Goal: Task Accomplishment & Management: Use online tool/utility

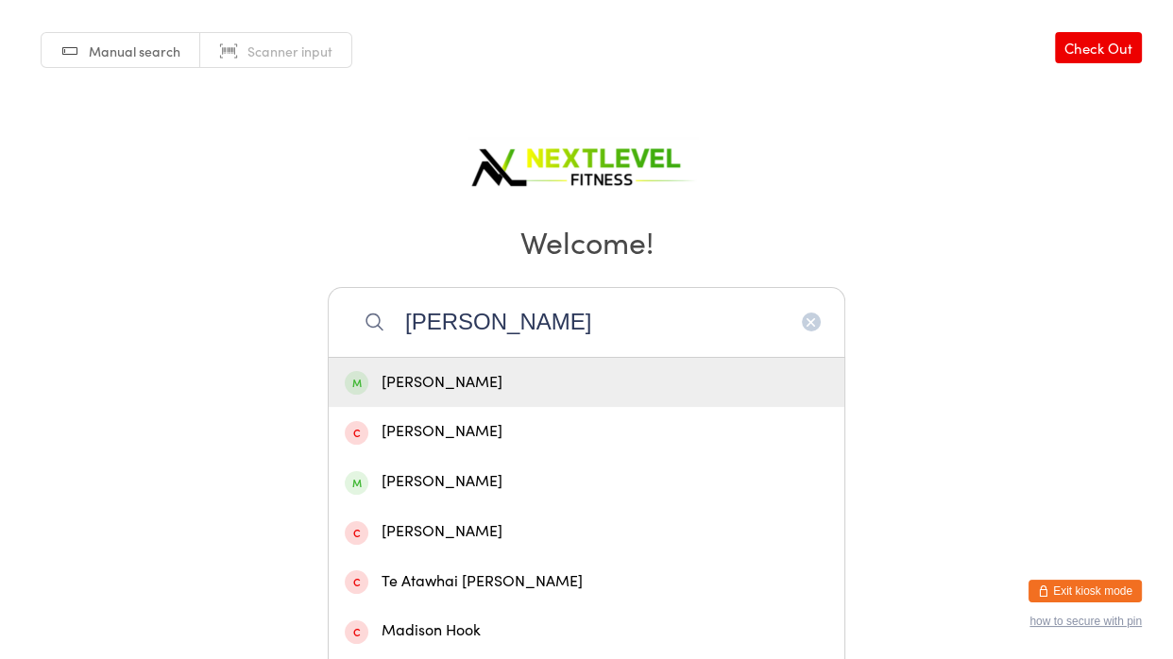
type input "[PERSON_NAME]"
click at [535, 374] on div "[PERSON_NAME]" at bounding box center [587, 383] width 484 height 26
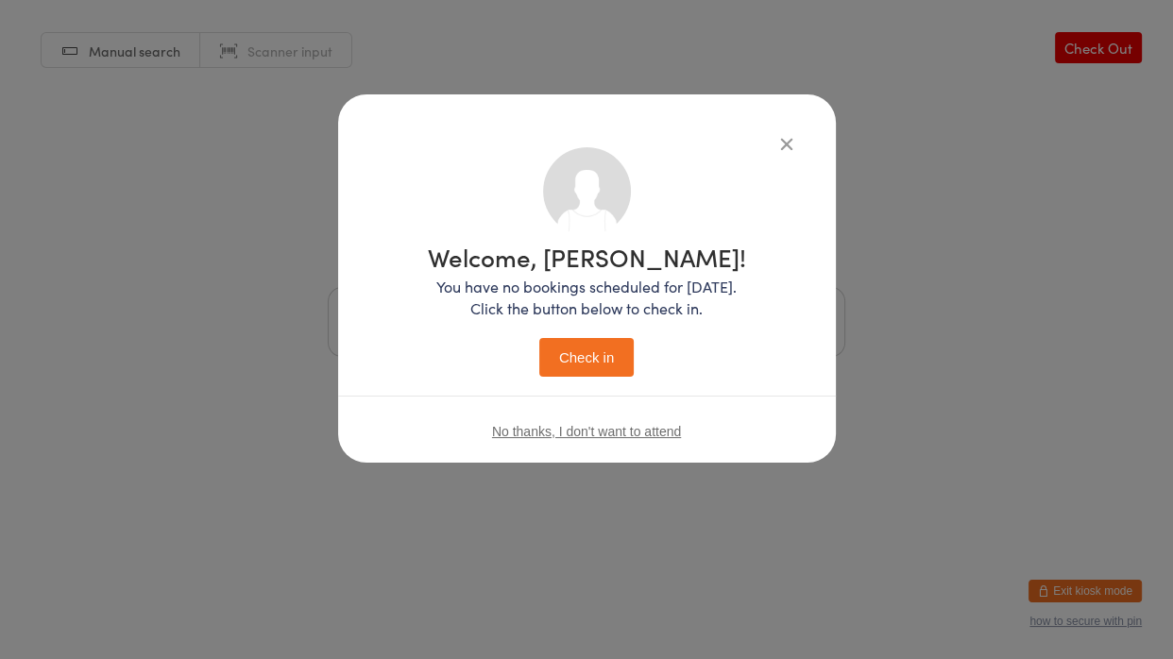
click at [557, 372] on button "Check in" at bounding box center [586, 357] width 94 height 39
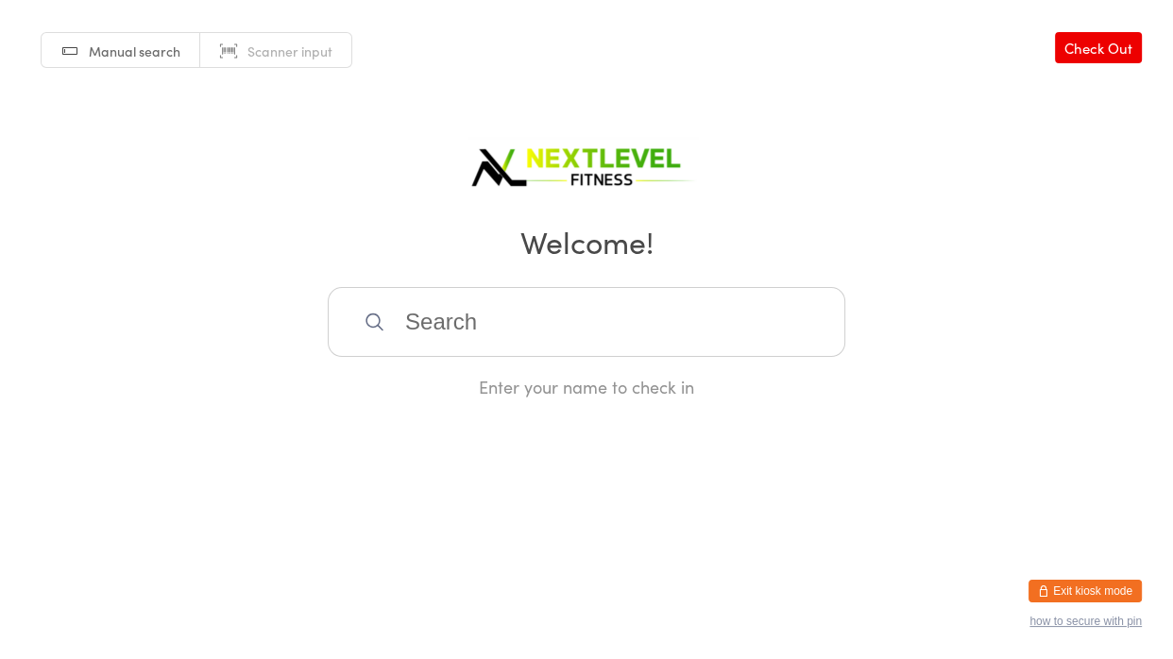
click at [544, 340] on input "search" at bounding box center [587, 322] width 518 height 70
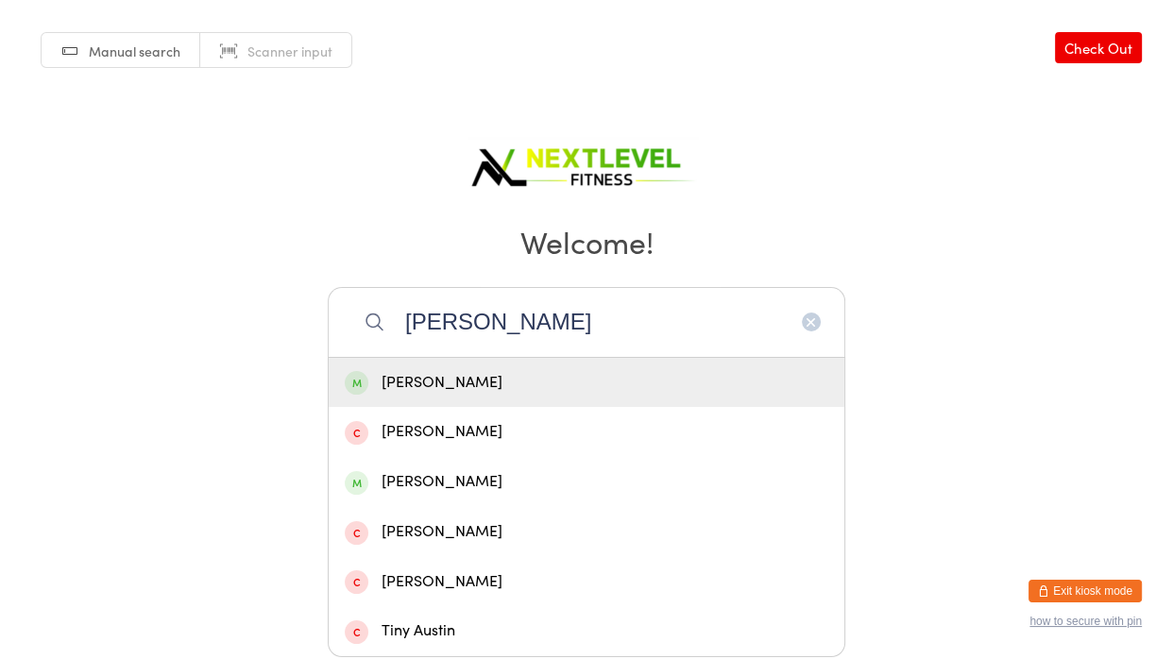
type input "[PERSON_NAME]"
click at [503, 387] on div "[PERSON_NAME]" at bounding box center [587, 383] width 484 height 26
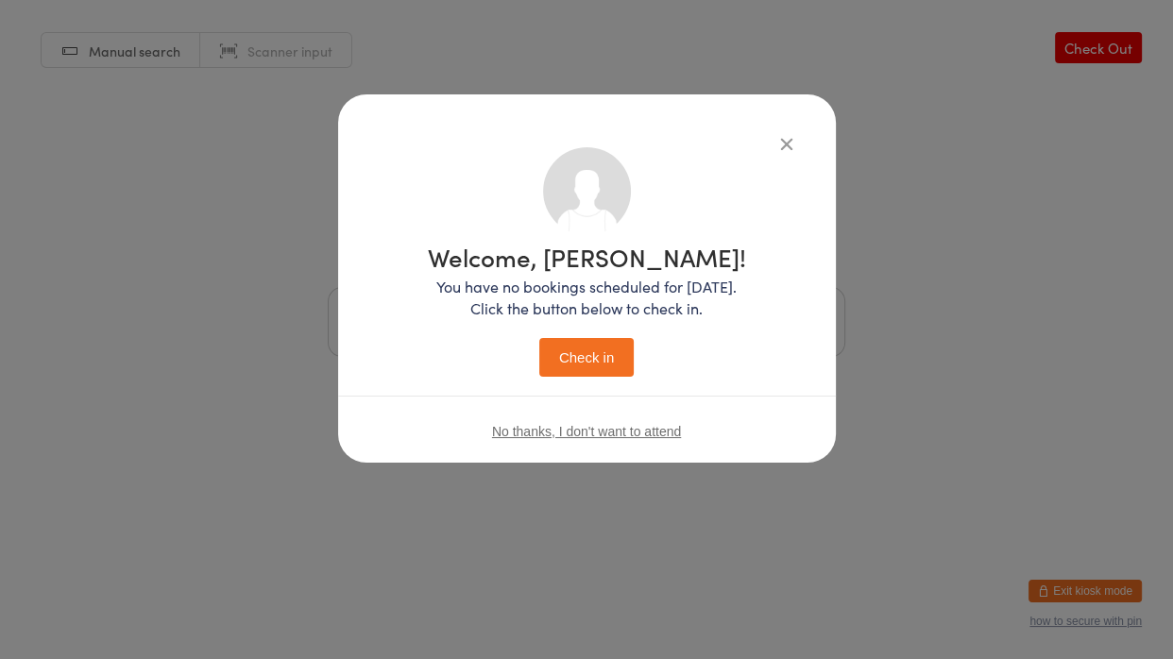
click at [563, 365] on button "Check in" at bounding box center [586, 357] width 94 height 39
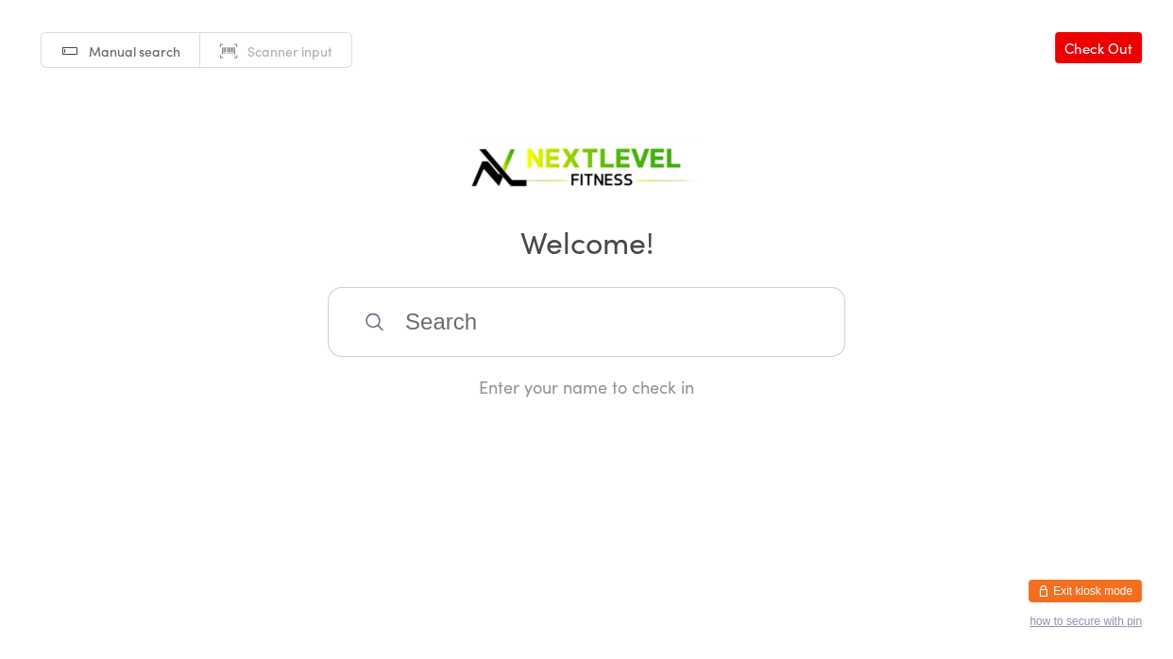
click at [534, 331] on input "search" at bounding box center [587, 322] width 518 height 70
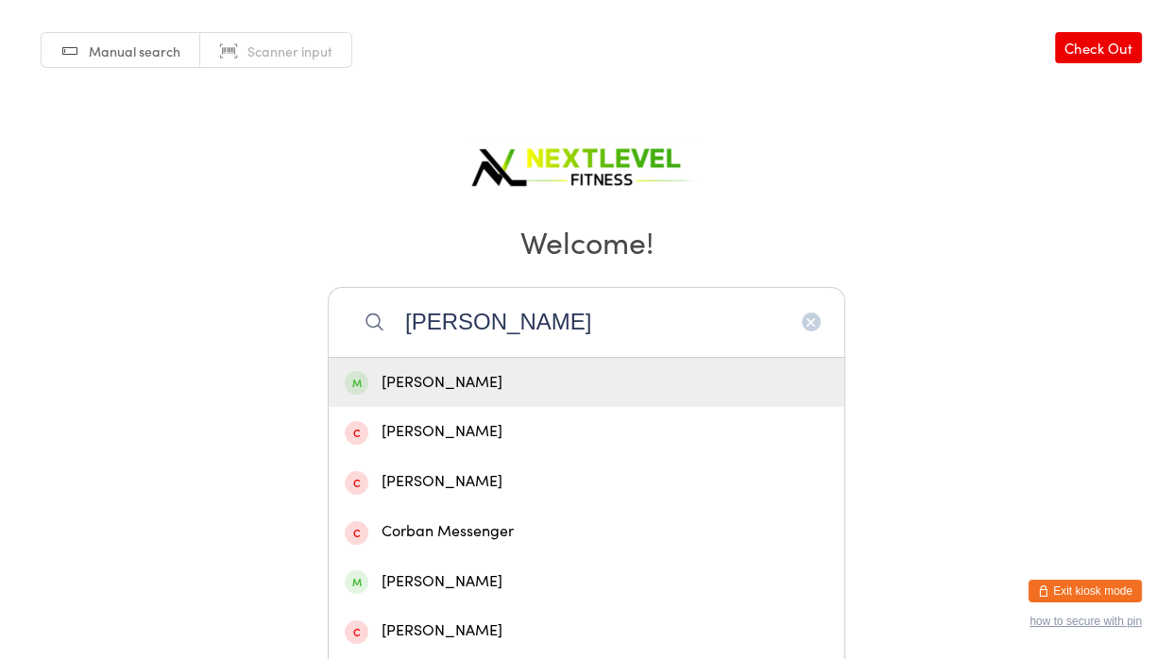
type input "[PERSON_NAME]"
click at [515, 399] on div "[PERSON_NAME]" at bounding box center [587, 383] width 516 height 50
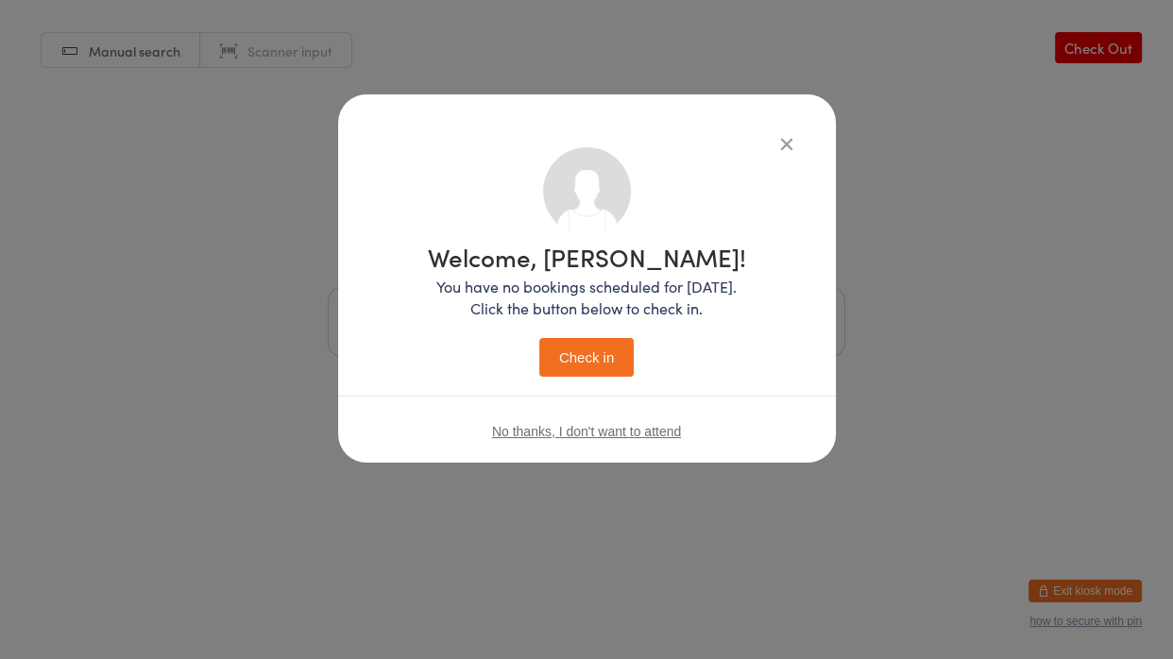
click at [628, 351] on button "Check in" at bounding box center [586, 357] width 94 height 39
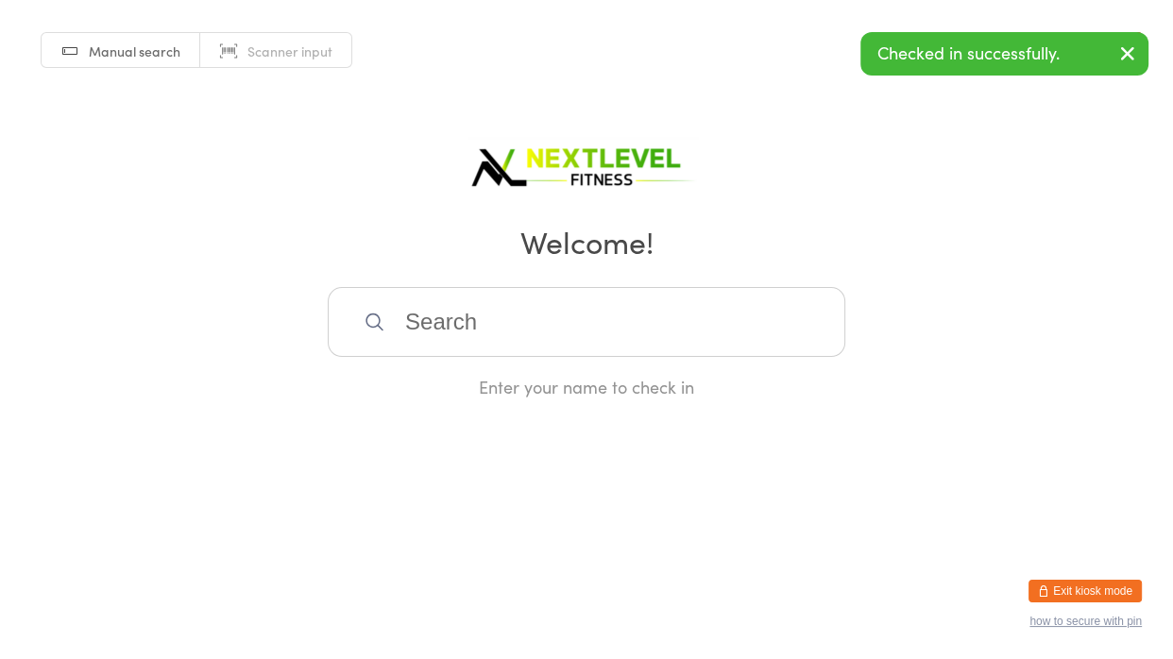
click at [1130, 43] on icon "button" at bounding box center [1128, 54] width 23 height 24
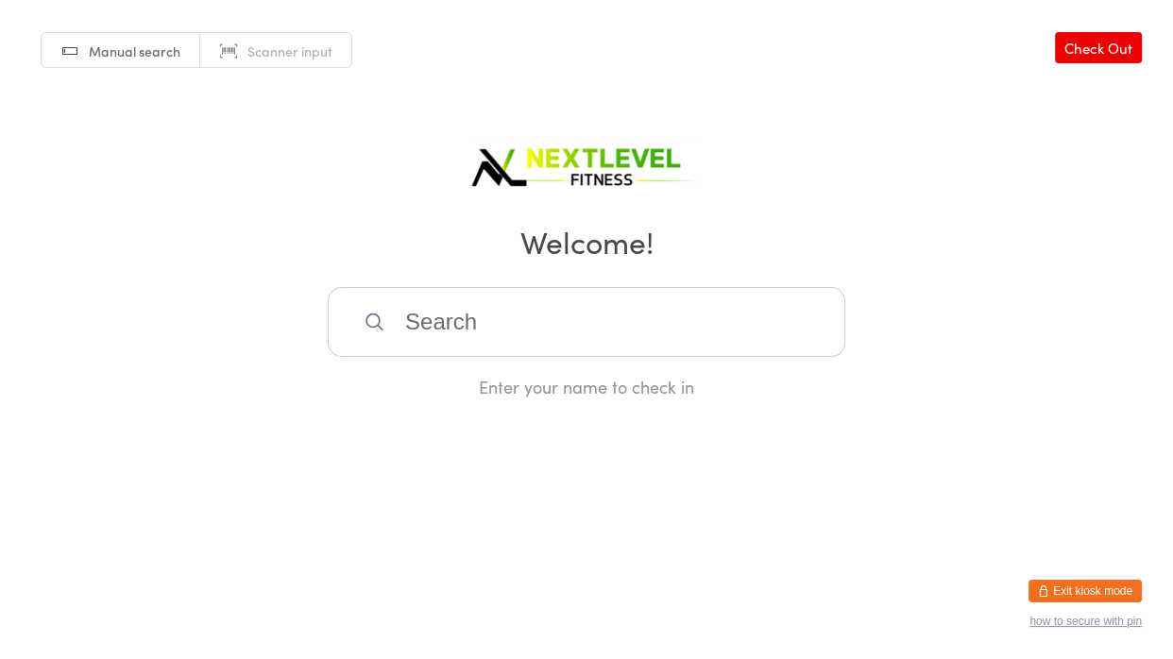
click at [600, 335] on input "search" at bounding box center [587, 322] width 518 height 70
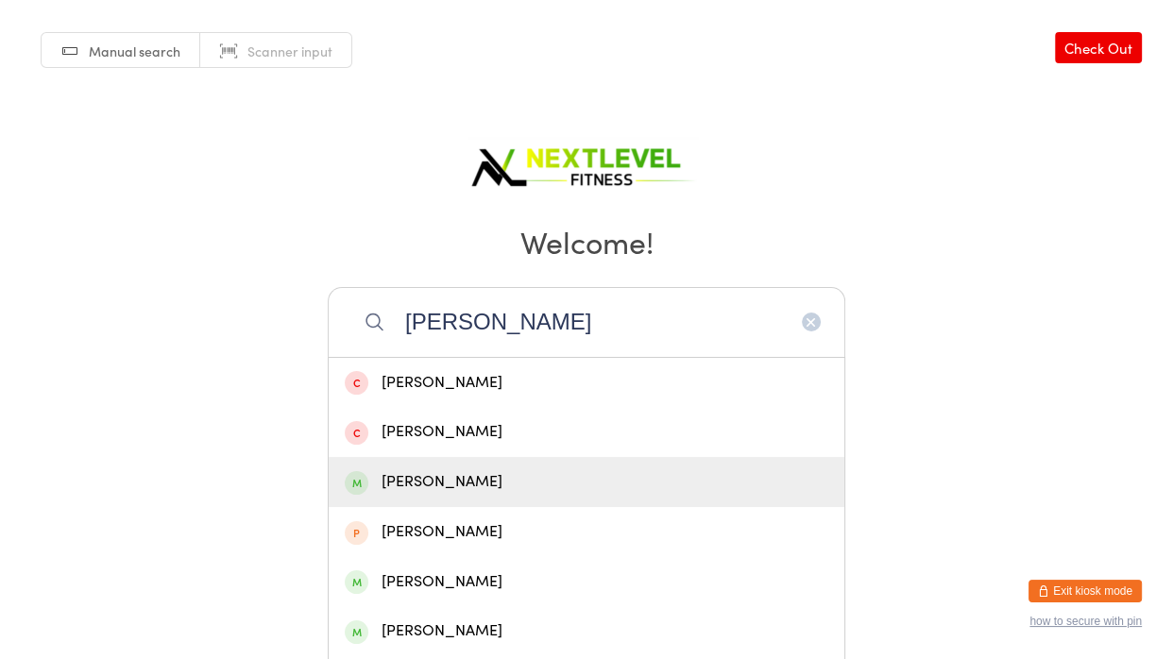
type input "[PERSON_NAME]"
click at [475, 491] on div "[PERSON_NAME]" at bounding box center [587, 483] width 484 height 26
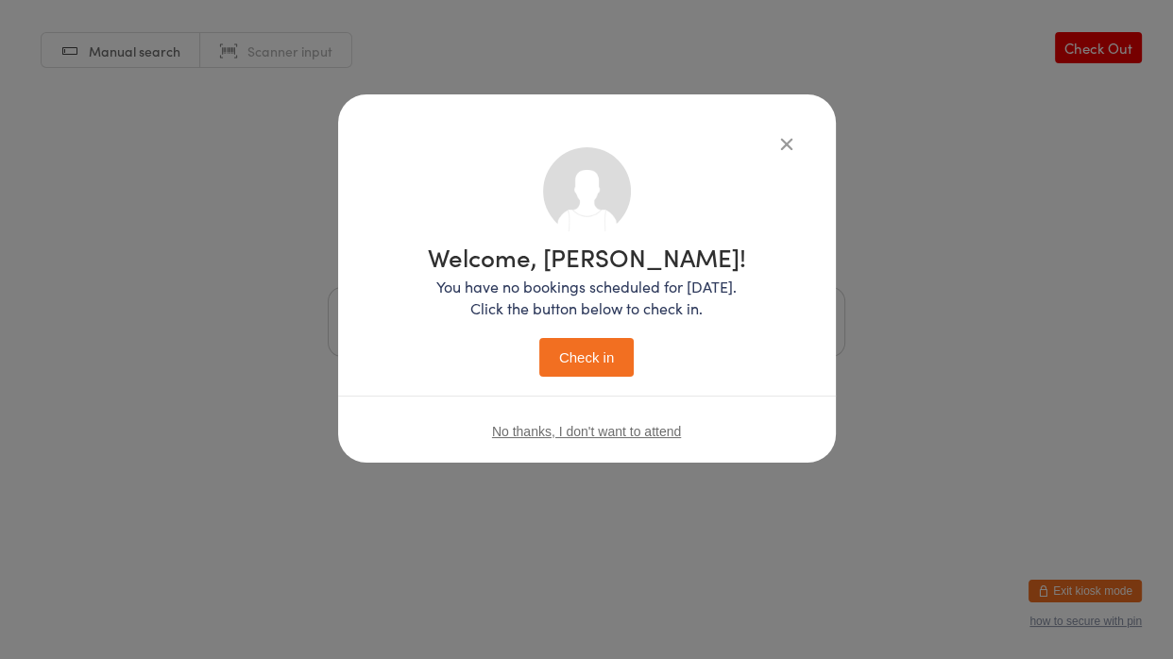
click at [587, 367] on button "Check in" at bounding box center [586, 357] width 94 height 39
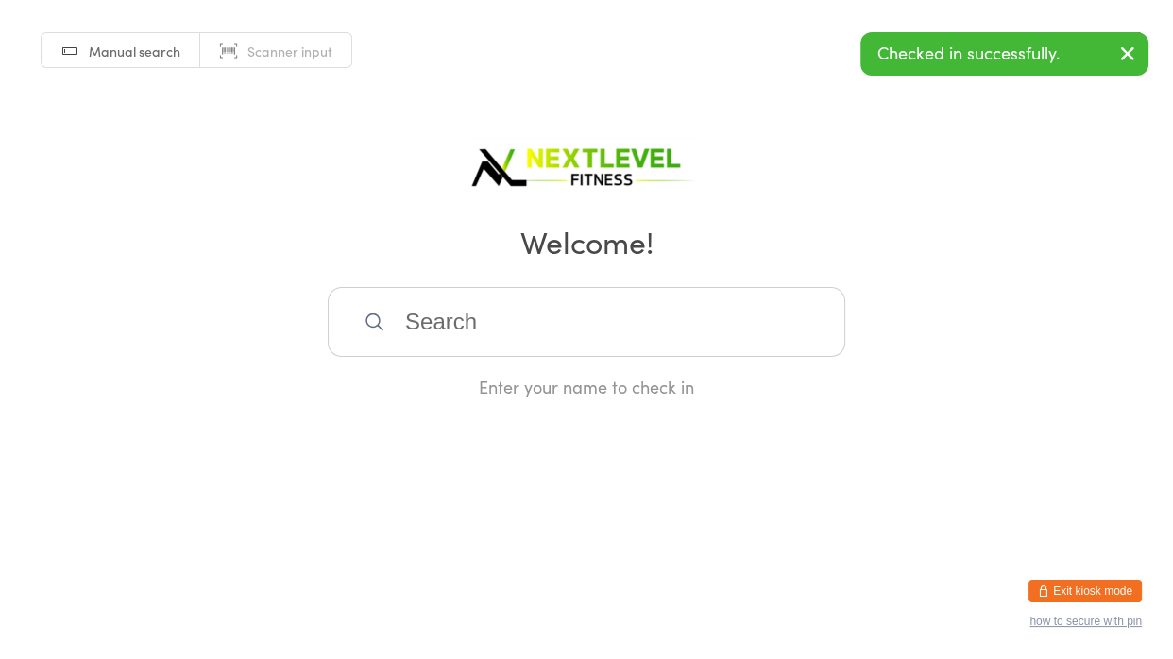
click at [555, 327] on input "search" at bounding box center [587, 322] width 518 height 70
type input "a"
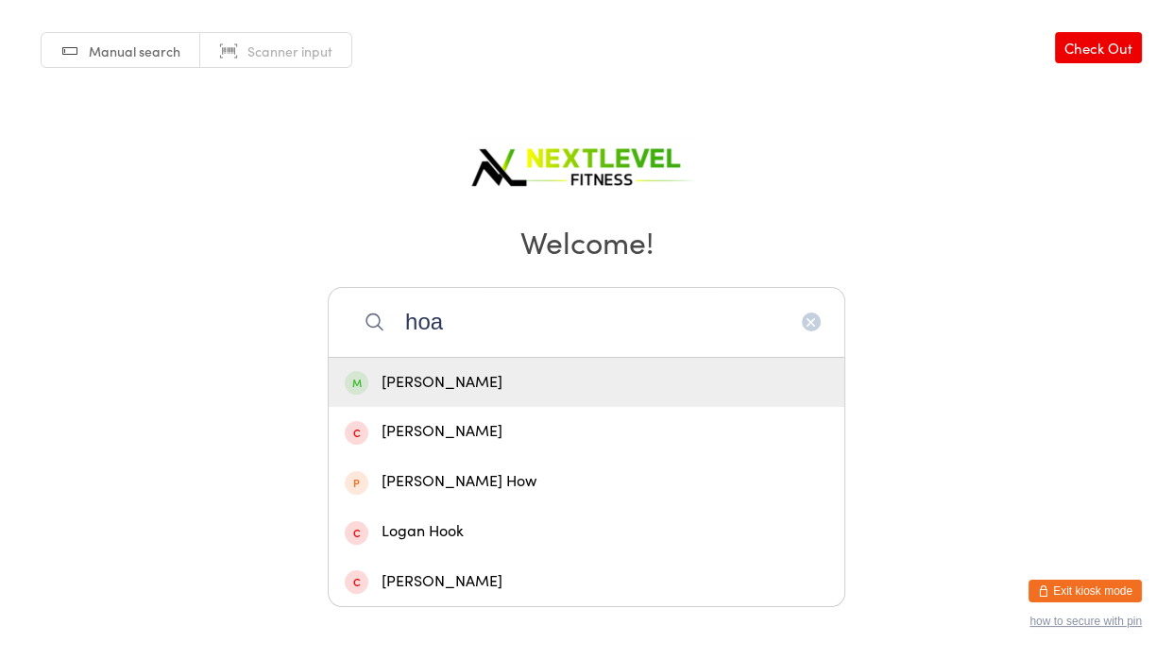
type input "hoa"
click at [480, 379] on div "[PERSON_NAME]" at bounding box center [587, 383] width 484 height 26
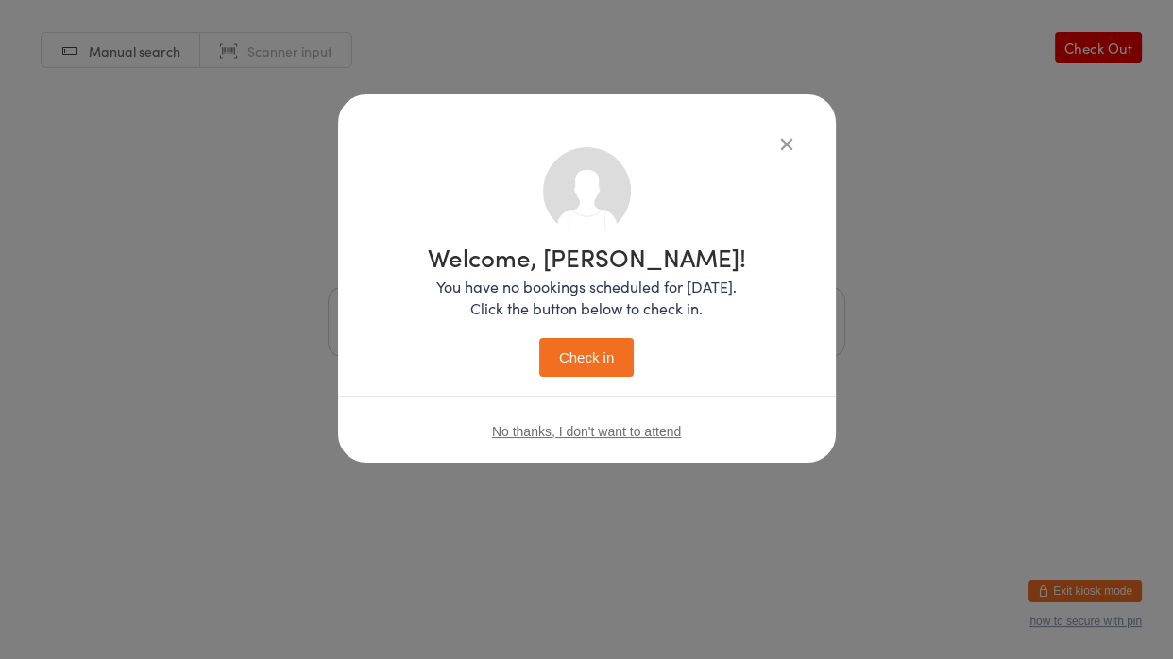
click at [603, 363] on button "Check in" at bounding box center [586, 357] width 94 height 39
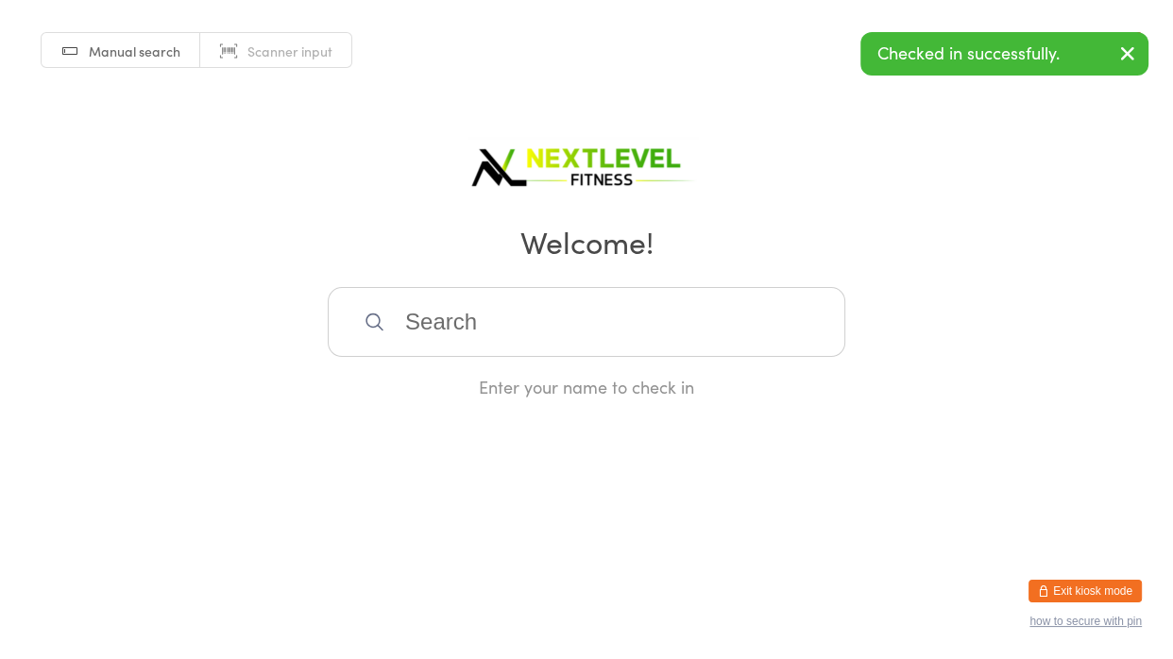
click at [538, 328] on input "search" at bounding box center [587, 322] width 518 height 70
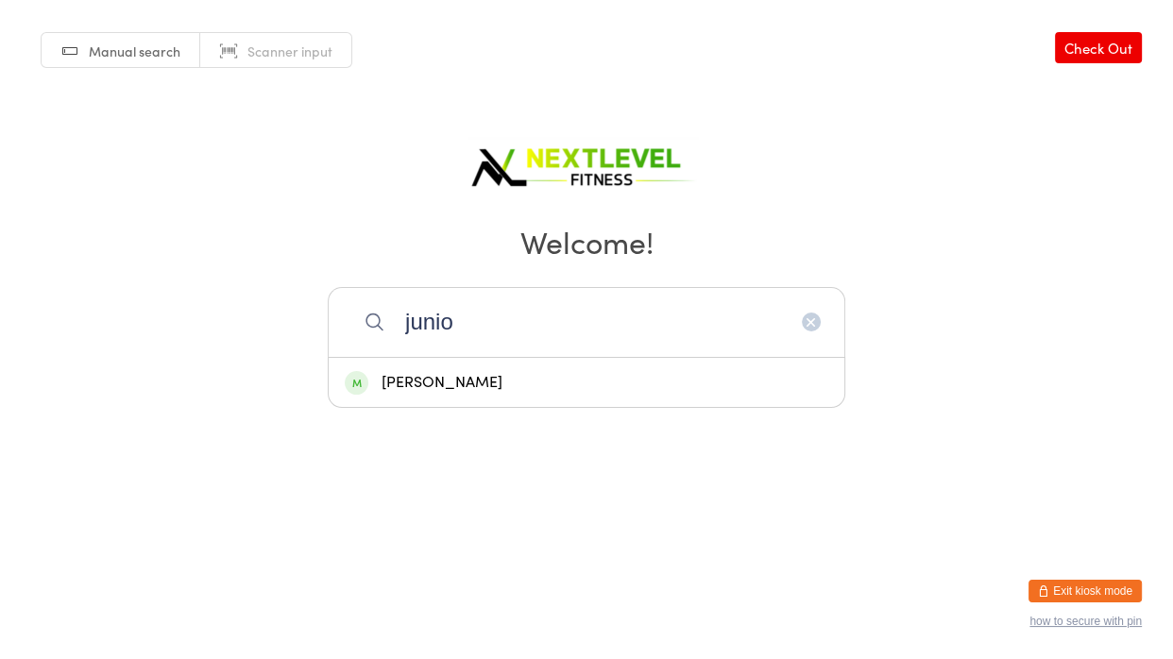
type input "junio"
click at [503, 391] on div "[PERSON_NAME]" at bounding box center [587, 383] width 484 height 26
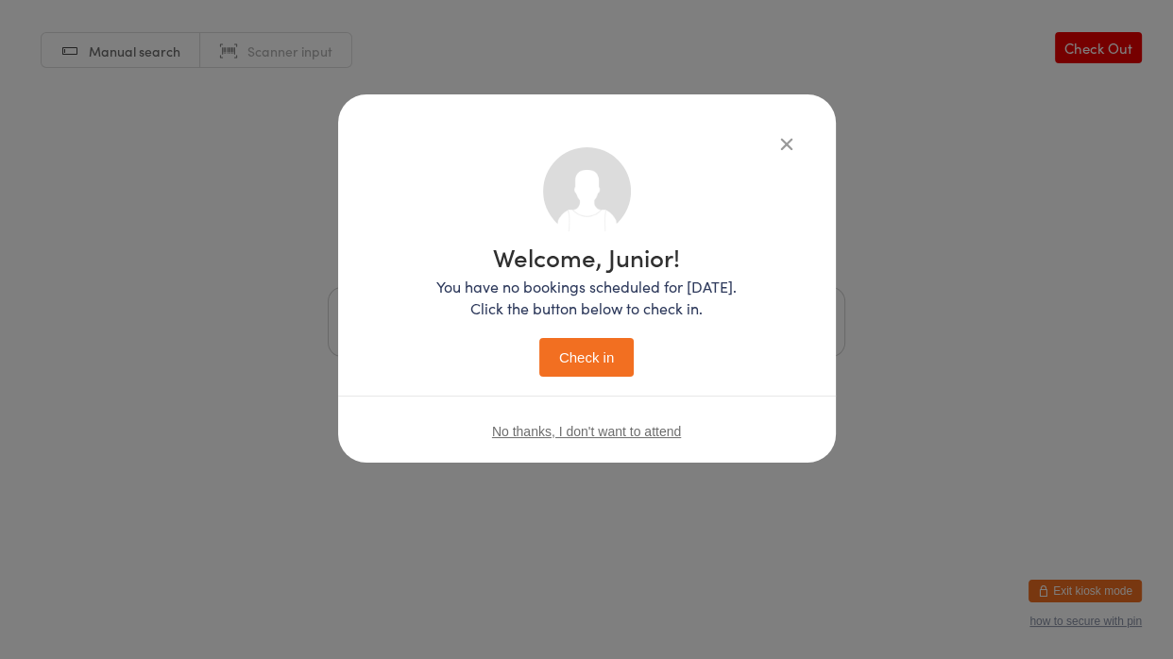
click at [555, 357] on button "Check in" at bounding box center [586, 357] width 94 height 39
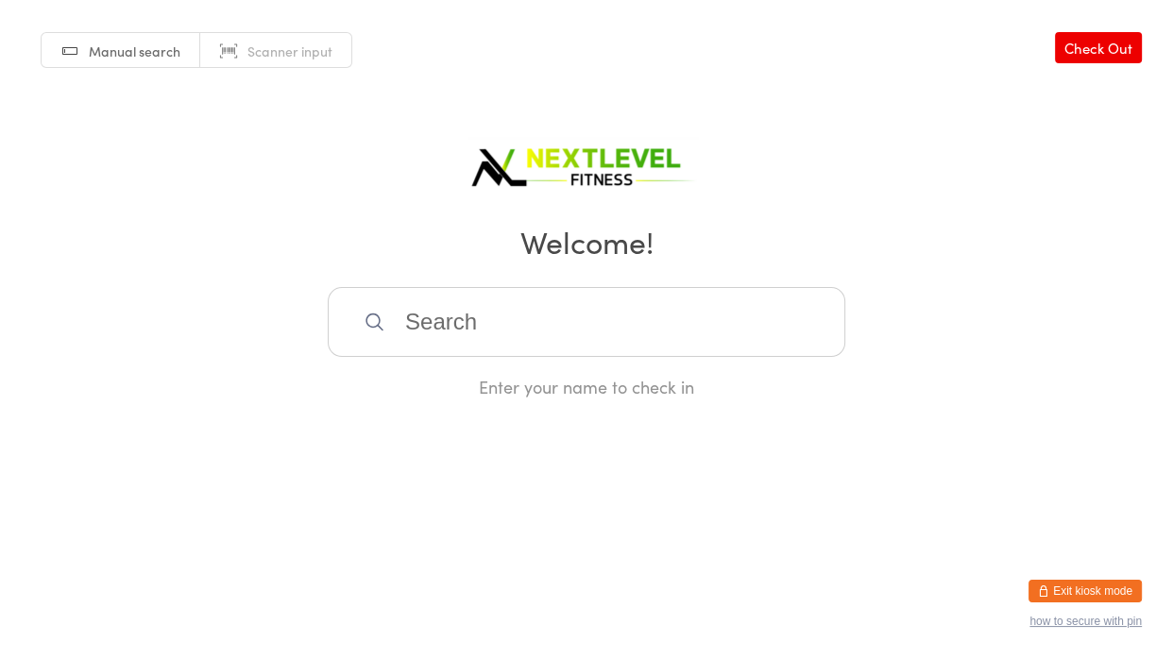
click at [412, 322] on input "search" at bounding box center [587, 322] width 518 height 70
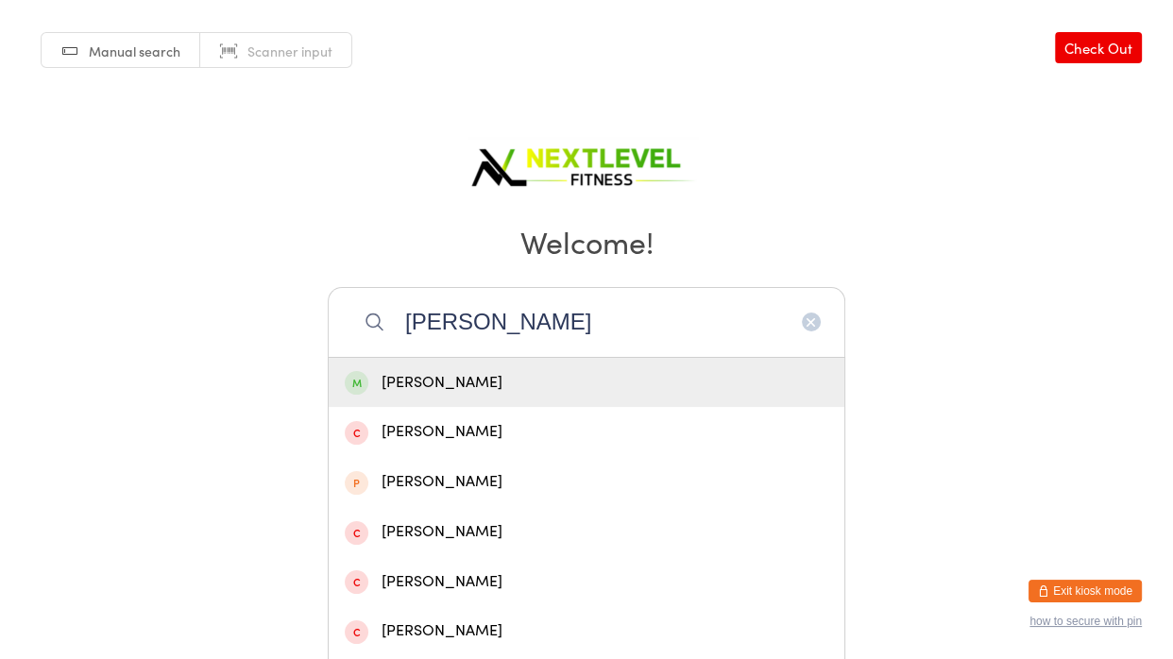
type input "[PERSON_NAME]"
click at [427, 377] on div "[PERSON_NAME]" at bounding box center [587, 383] width 484 height 26
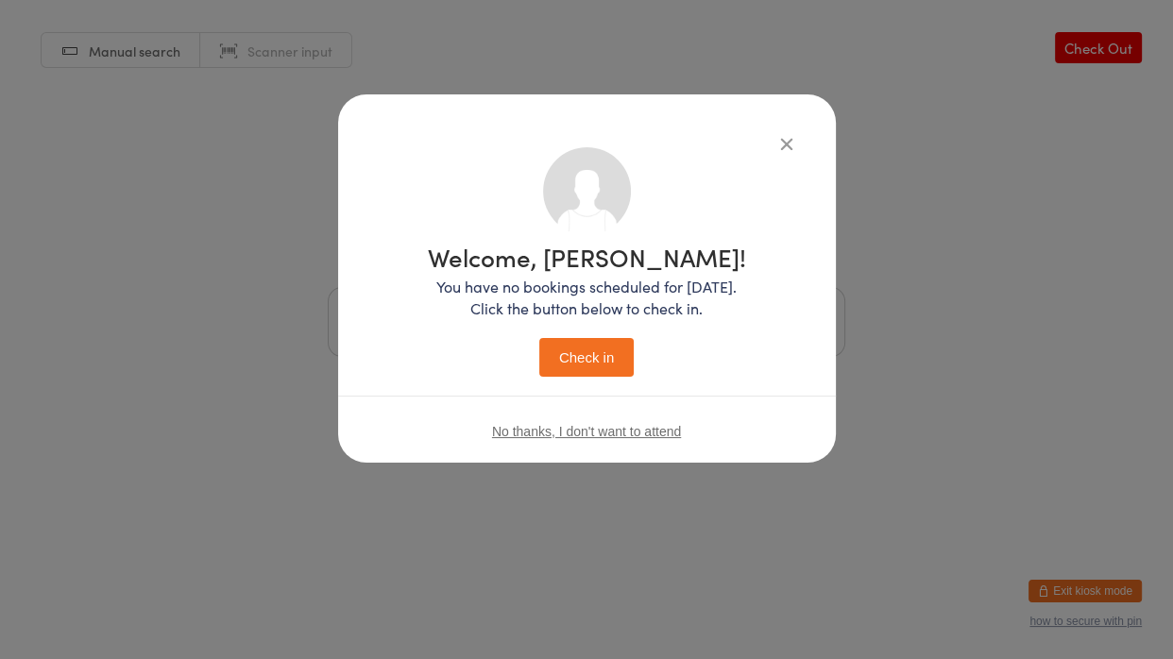
click at [586, 364] on button "Check in" at bounding box center [586, 357] width 94 height 39
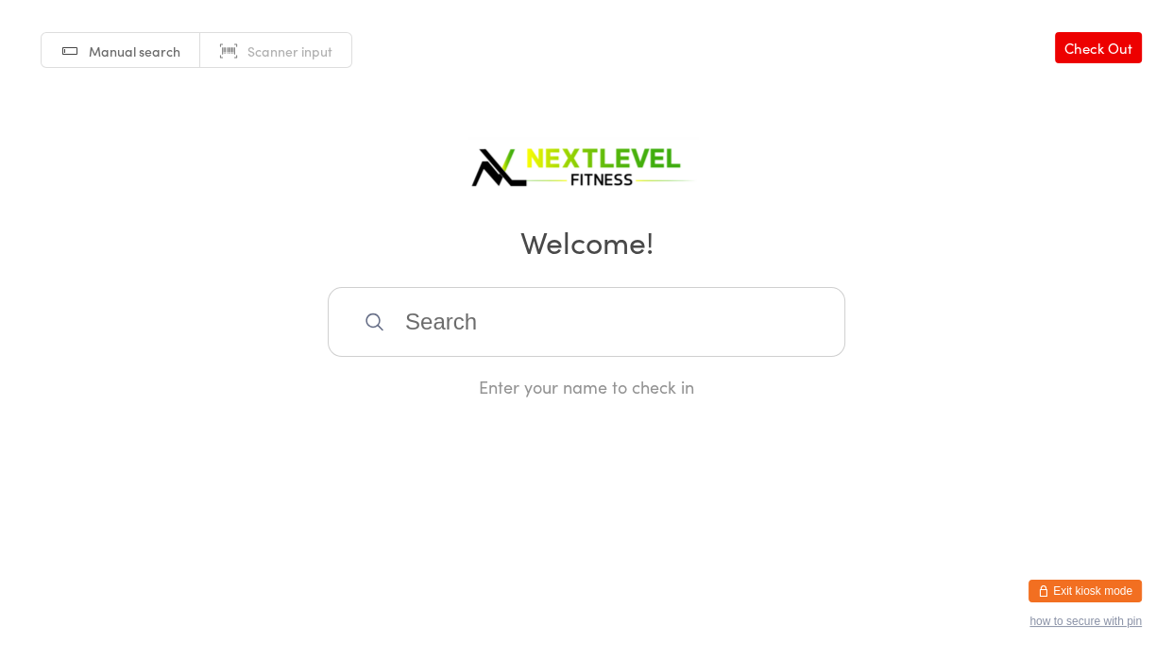
click at [414, 325] on input "search" at bounding box center [587, 322] width 518 height 70
type input "[PERSON_NAME]"
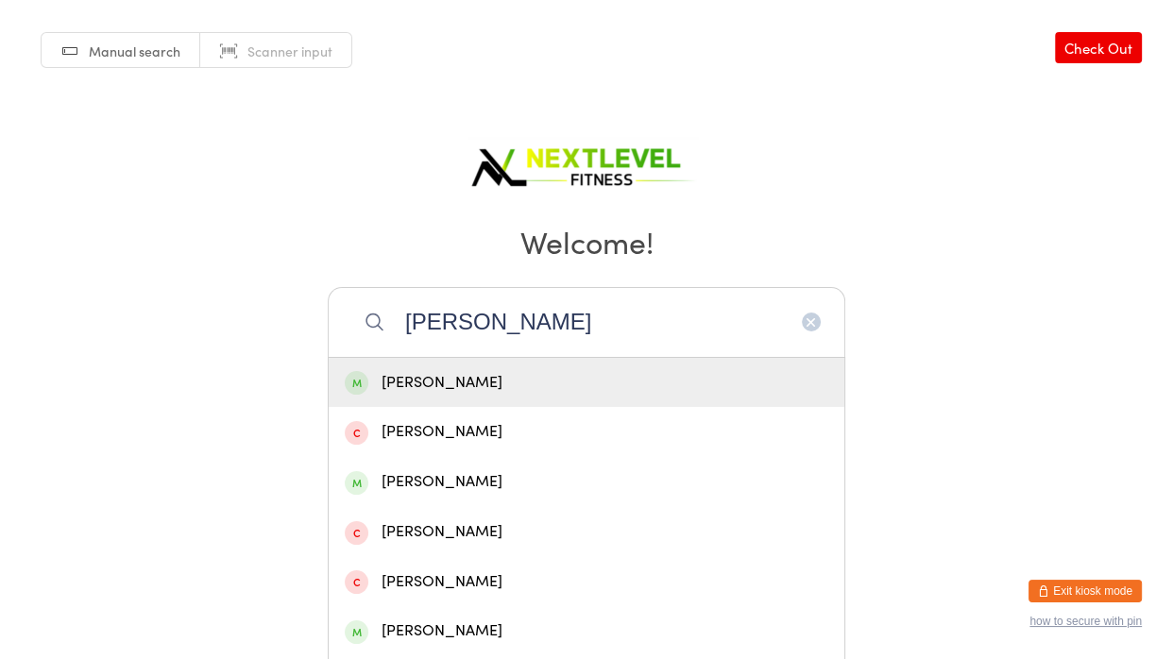
click at [438, 393] on div "[PERSON_NAME]" at bounding box center [587, 383] width 484 height 26
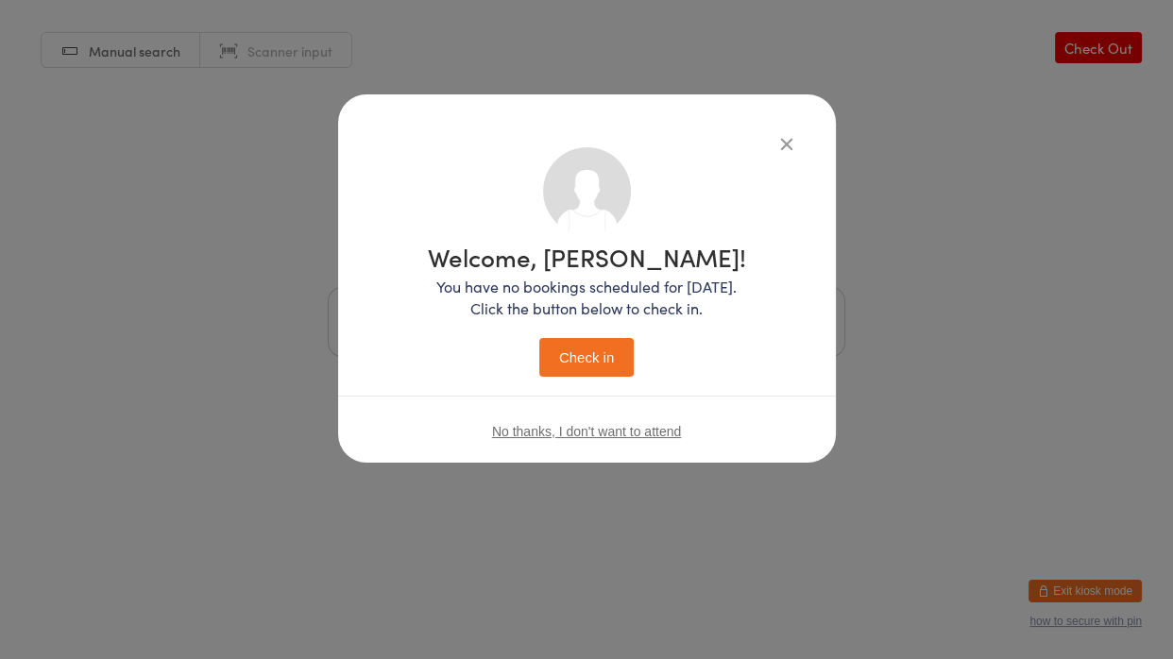
click at [595, 347] on button "Check in" at bounding box center [586, 357] width 94 height 39
